Goal: Navigation & Orientation: Find specific page/section

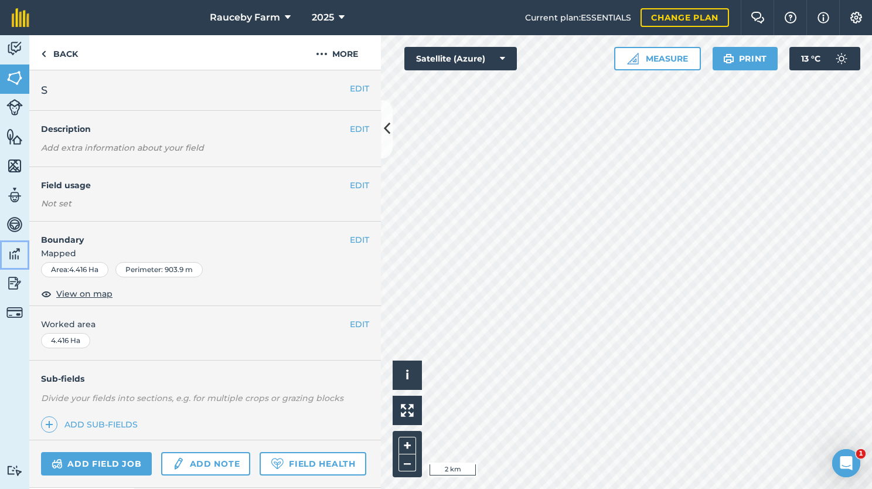
click at [16, 255] on img at bounding box center [14, 254] width 16 height 18
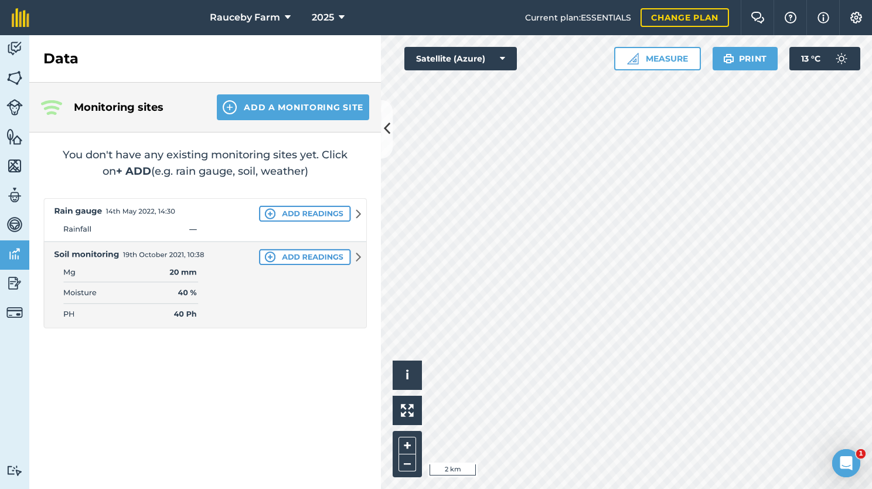
click at [14, 282] on img at bounding box center [14, 283] width 16 height 18
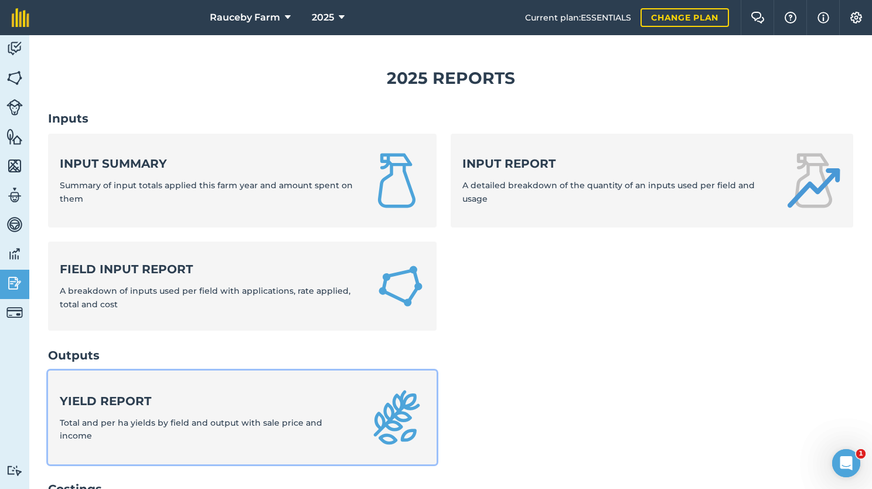
click at [143, 418] on div "Yield report Total and per ha yields by field and output with sale price and in…" at bounding box center [207, 418] width 295 height 50
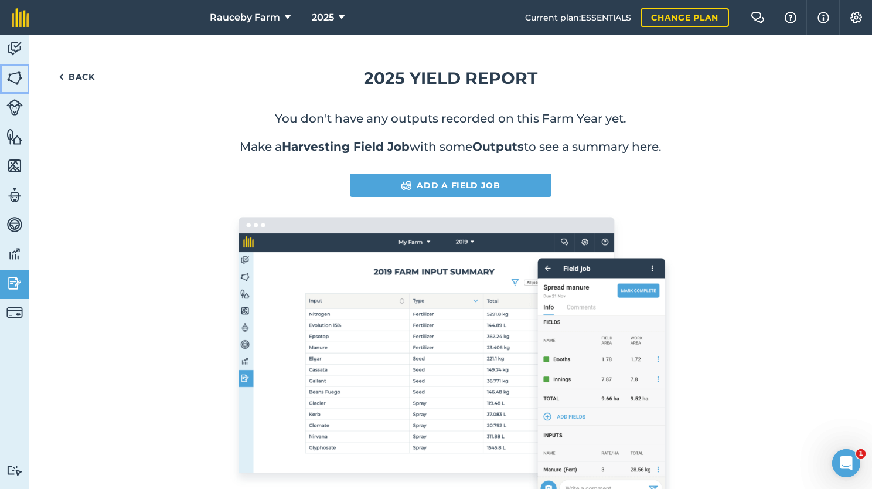
click at [19, 87] on link "Fields" at bounding box center [14, 78] width 29 height 29
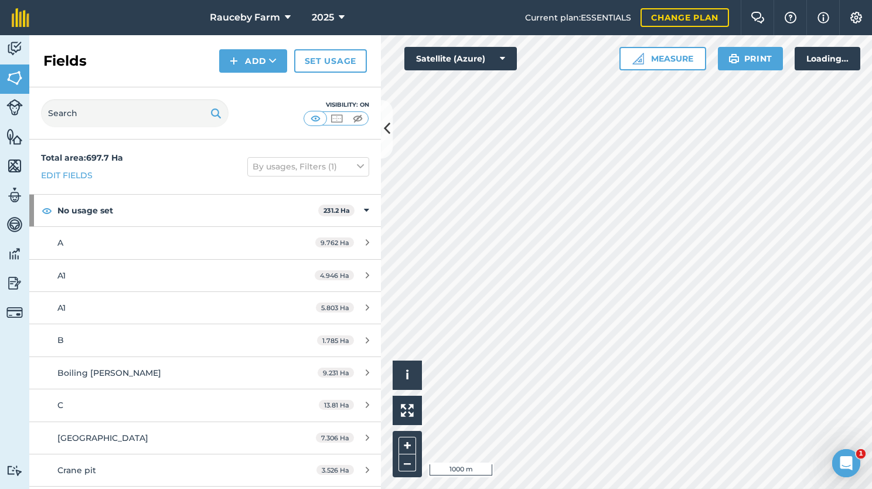
click at [12, 42] on img at bounding box center [14, 49] width 16 height 18
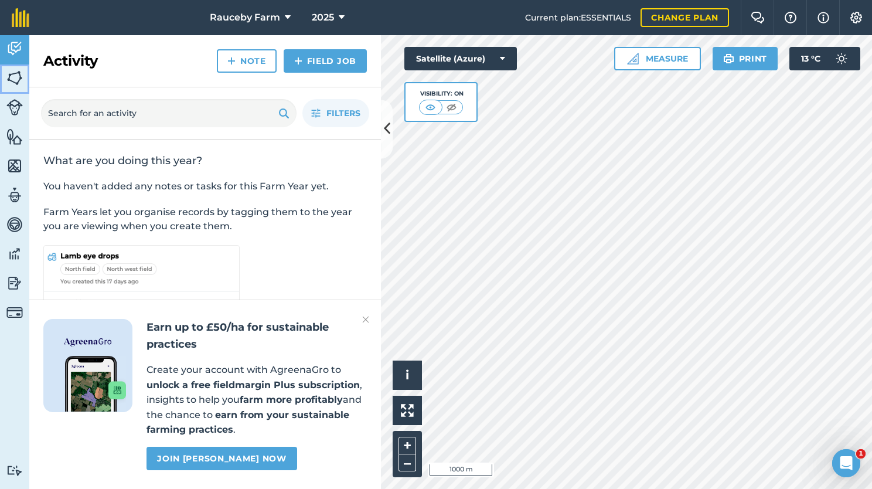
click at [17, 83] on img at bounding box center [14, 78] width 16 height 18
